Goal: Task Accomplishment & Management: Use online tool/utility

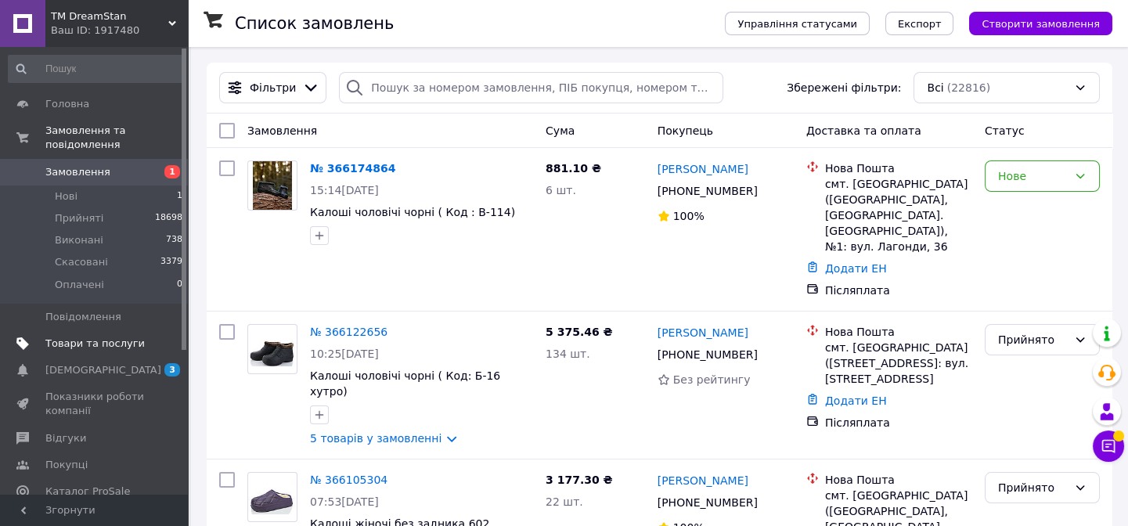
click at [66, 337] on span "Товари та послуги" at bounding box center [94, 344] width 99 height 14
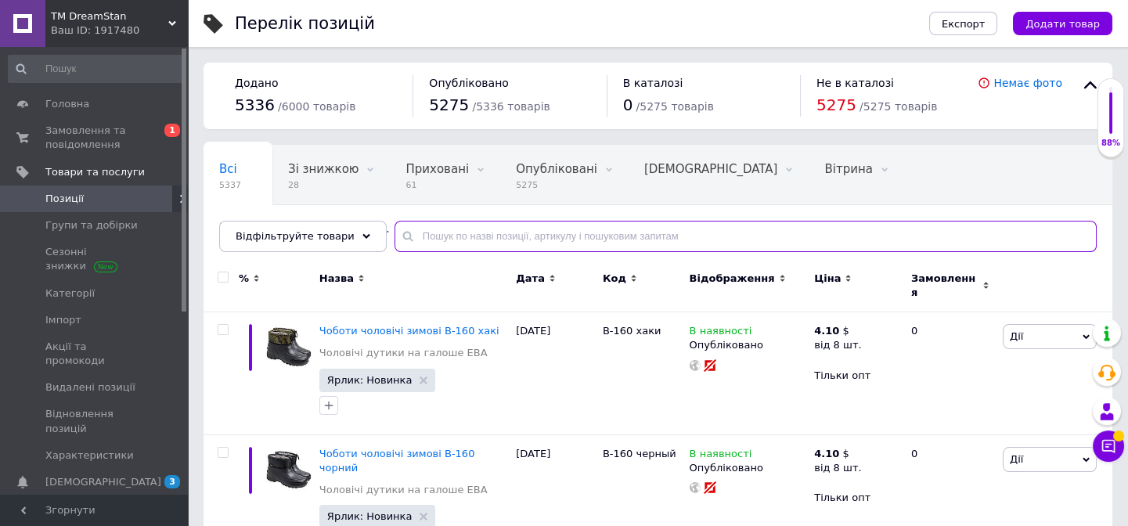
click at [428, 239] on input "text" at bounding box center [746, 236] width 702 height 31
paste input "Wp-5006"
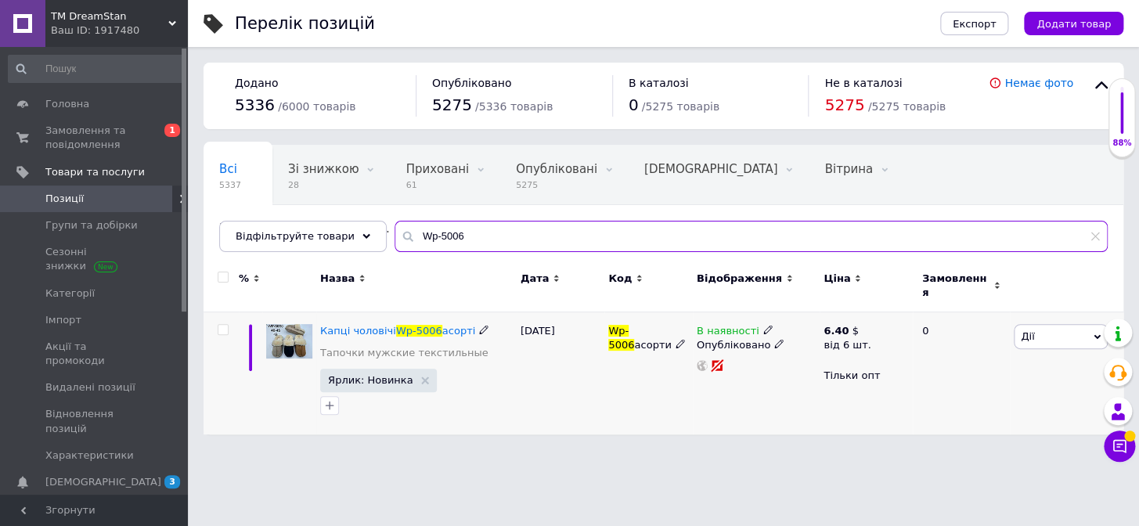
type input "Wp-5006"
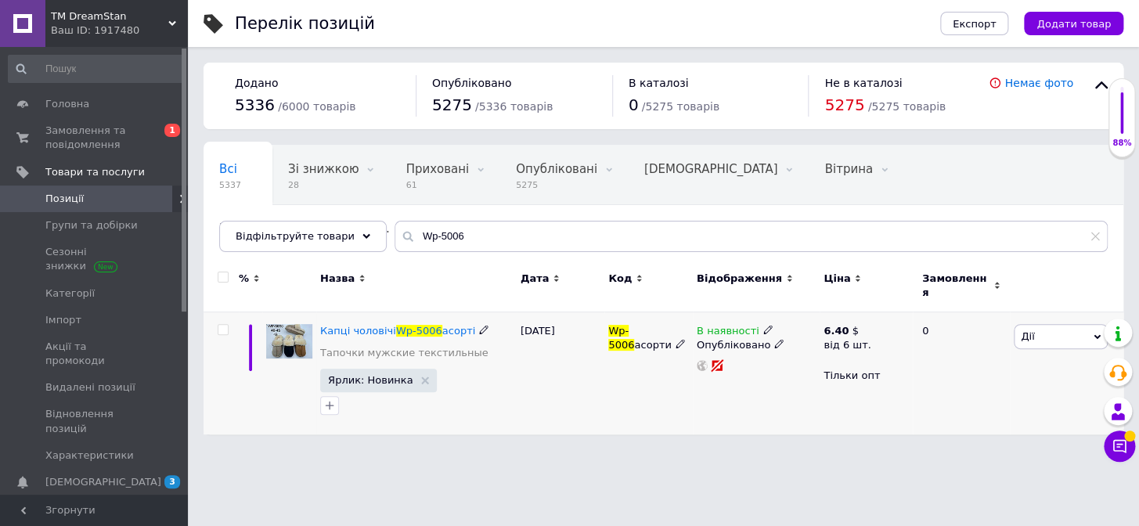
click at [1031, 330] on span "Дії" at bounding box center [1027, 336] width 13 height 12
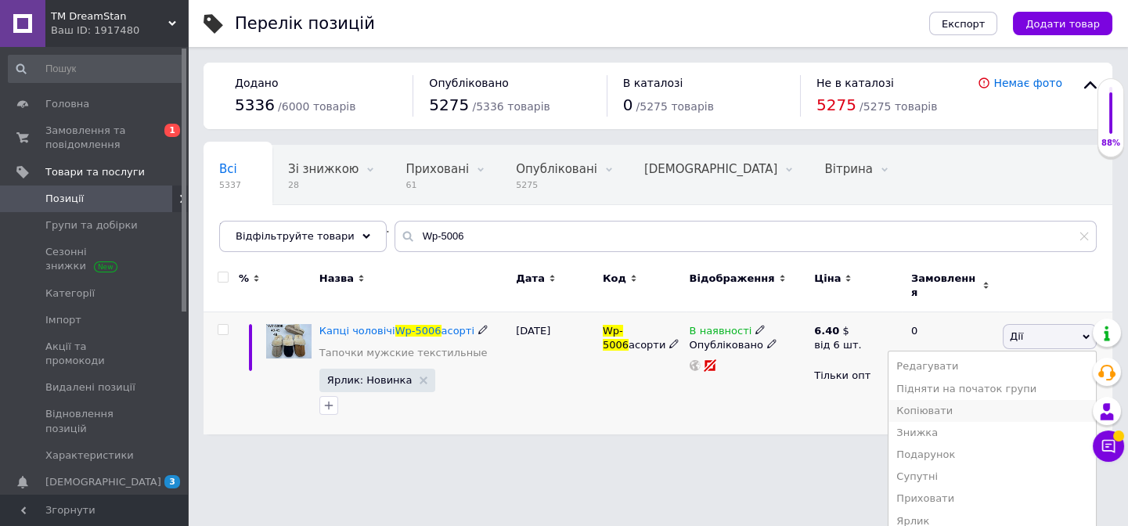
click at [963, 400] on li "Копіювати" at bounding box center [993, 411] width 208 height 22
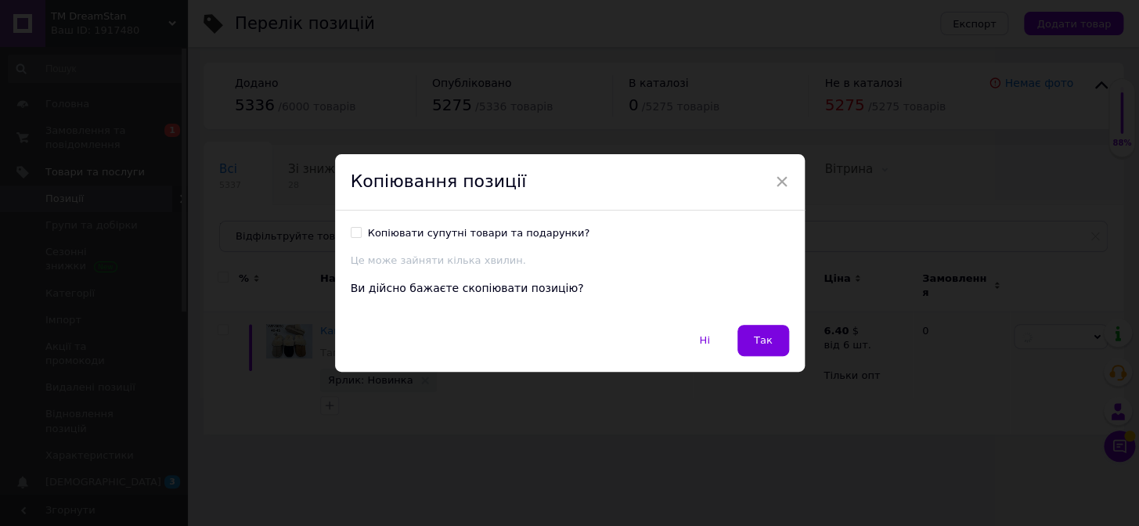
click at [368, 231] on div "Копіювати супутні товари та подарунки?" at bounding box center [479, 233] width 222 height 14
click at [361, 231] on input "Копіювати супутні товари та подарунки?" at bounding box center [356, 232] width 10 height 10
checkbox input "true"
click at [764, 341] on span "Так" at bounding box center [763, 340] width 19 height 12
